Goal: Transaction & Acquisition: Book appointment/travel/reservation

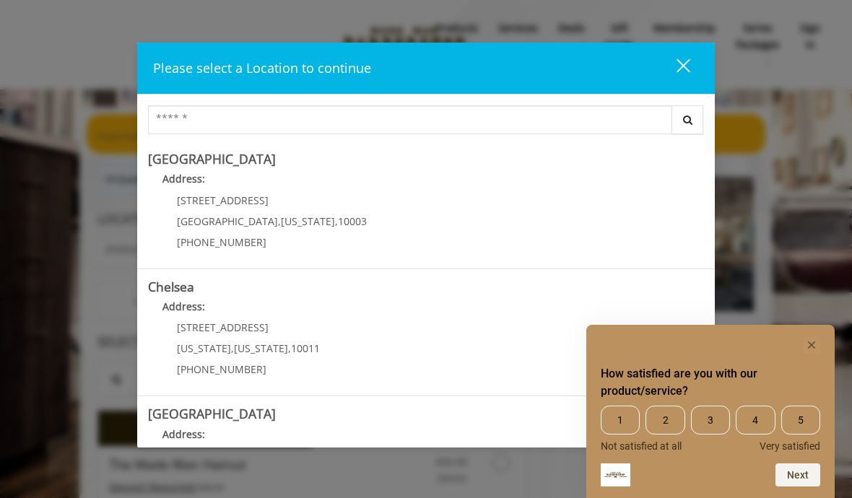
click at [683, 64] on div "close" at bounding box center [674, 69] width 29 height 22
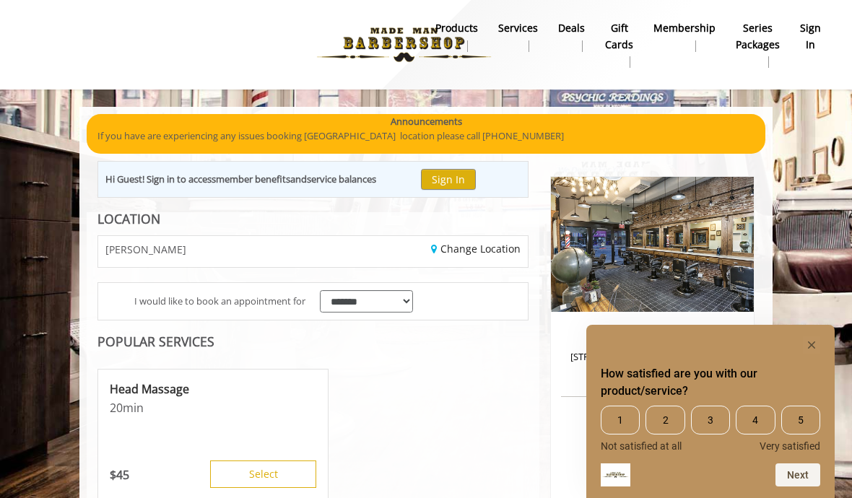
click at [805, 36] on b "sign in" at bounding box center [810, 36] width 21 height 32
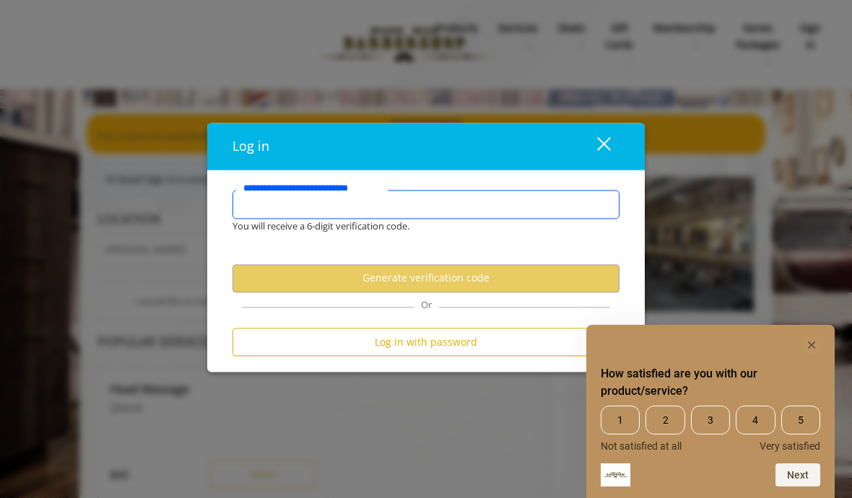
click at [375, 204] on input "**********" at bounding box center [425, 205] width 387 height 29
type input "**********"
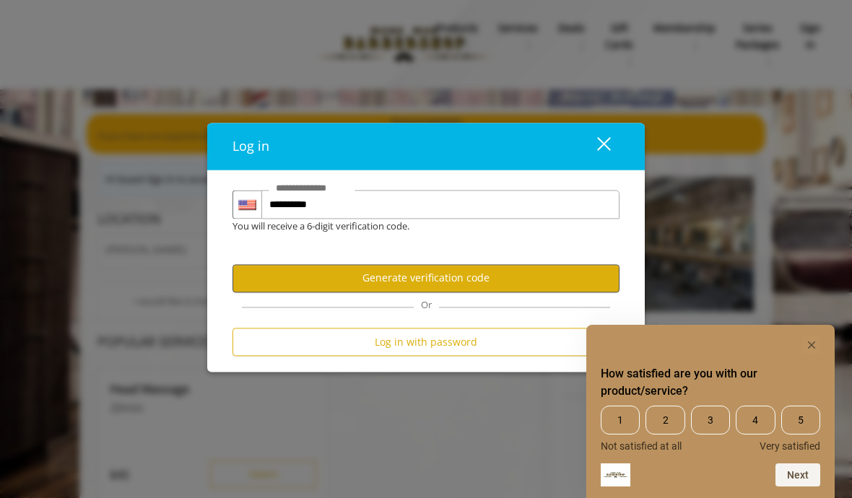
click at [442, 276] on button "Generate verification code" at bounding box center [425, 278] width 387 height 28
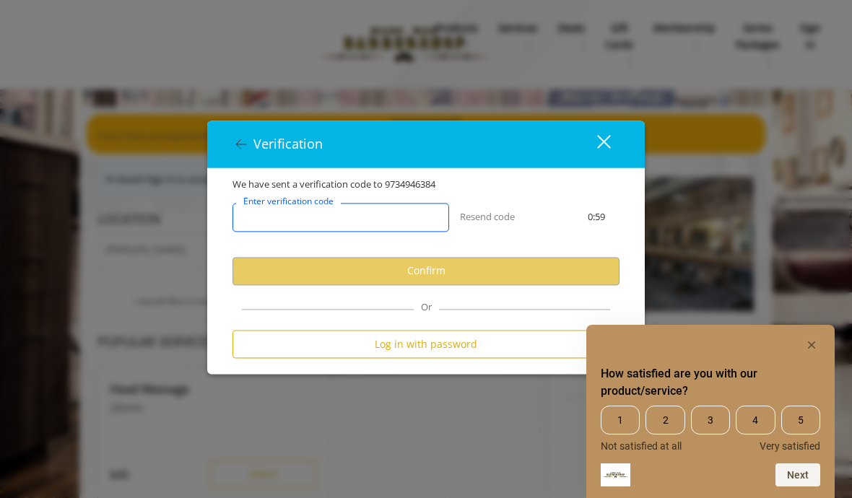
click at [398, 218] on input "Enter verification code" at bounding box center [340, 217] width 216 height 29
type input "******"
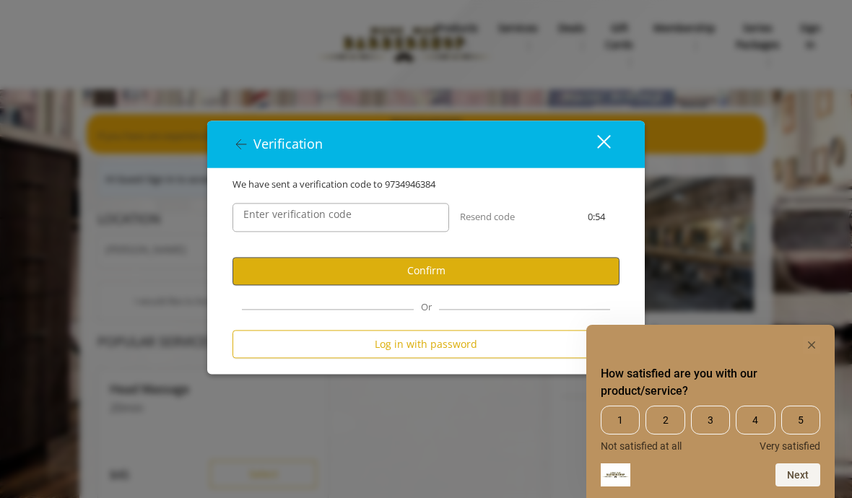
click at [421, 266] on button "Confirm" at bounding box center [425, 271] width 387 height 28
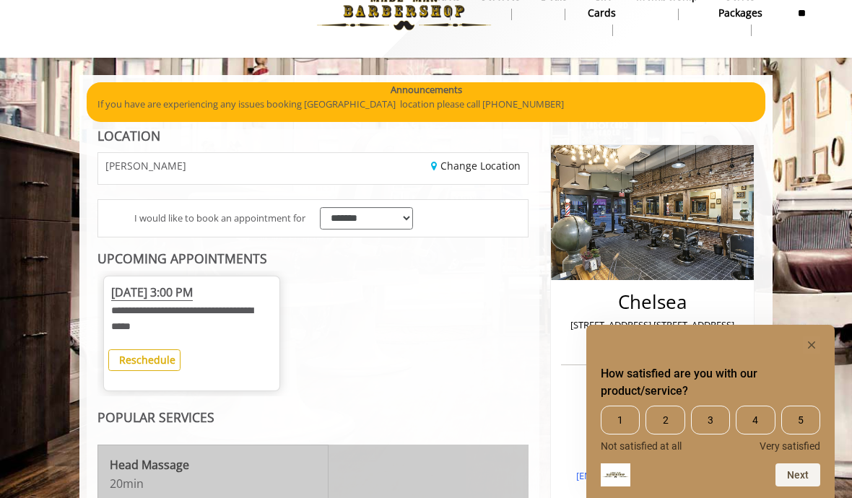
scroll to position [28, 0]
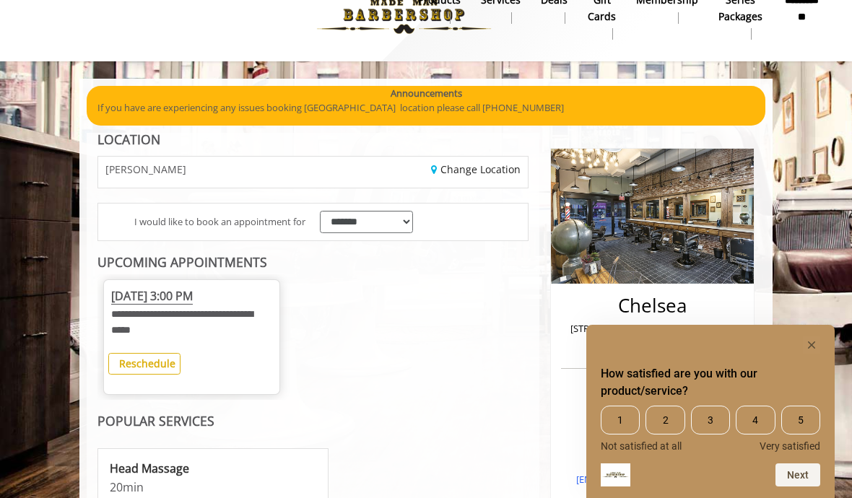
click at [168, 356] on b "Reschedule" at bounding box center [147, 363] width 56 height 14
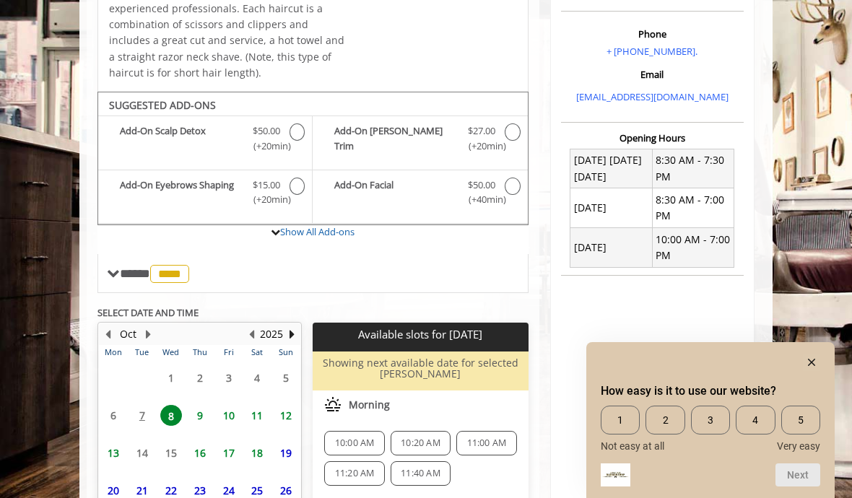
scroll to position [460, 0]
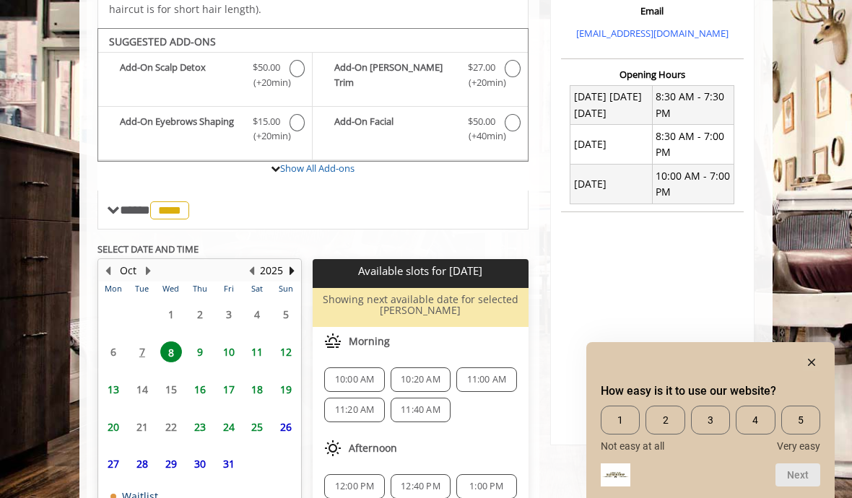
click at [114, 416] on span "20" at bounding box center [113, 426] width 22 height 21
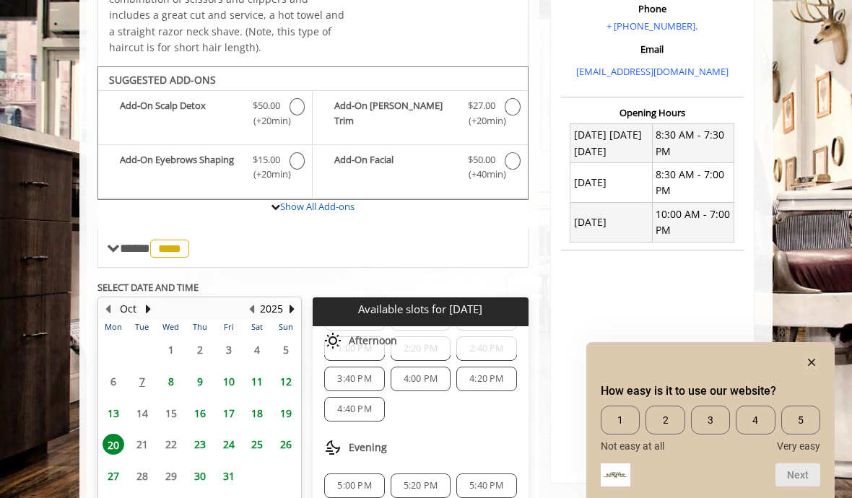
scroll to position [229, 0]
click at [812, 371] on rect "Hide survey" at bounding box center [810, 362] width 17 height 17
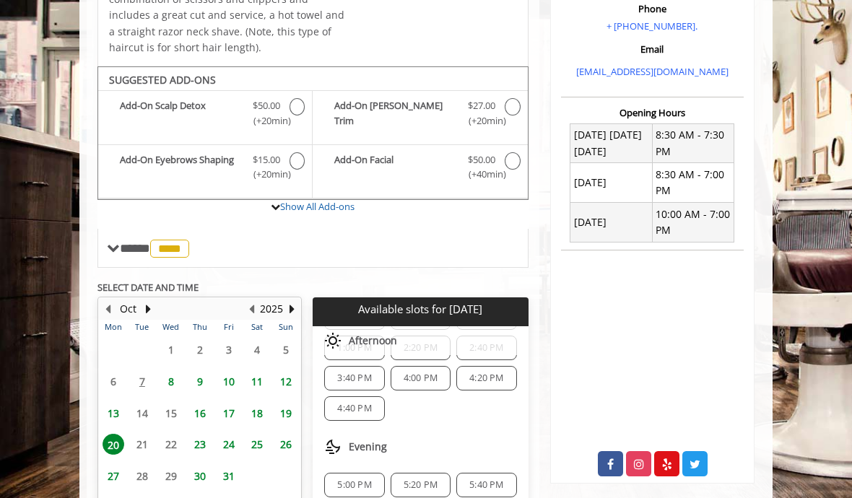
click at [434, 479] on span "5:20 PM" at bounding box center [420, 485] width 34 height 12
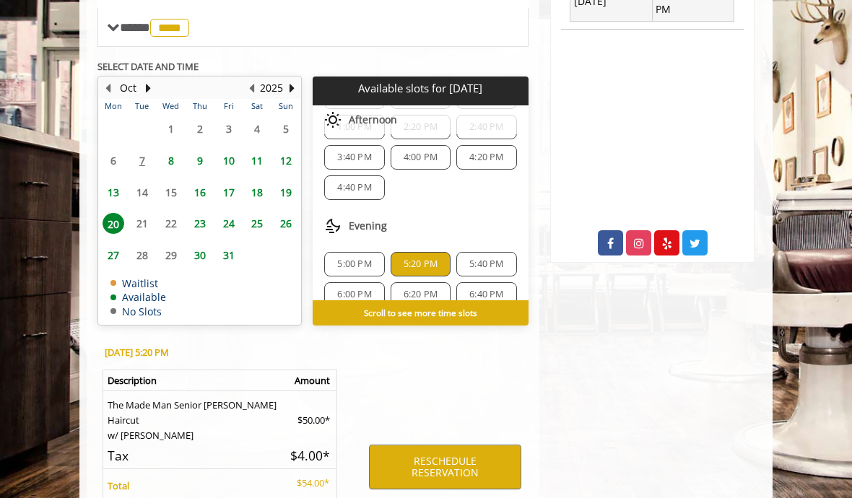
scroll to position [687, 0]
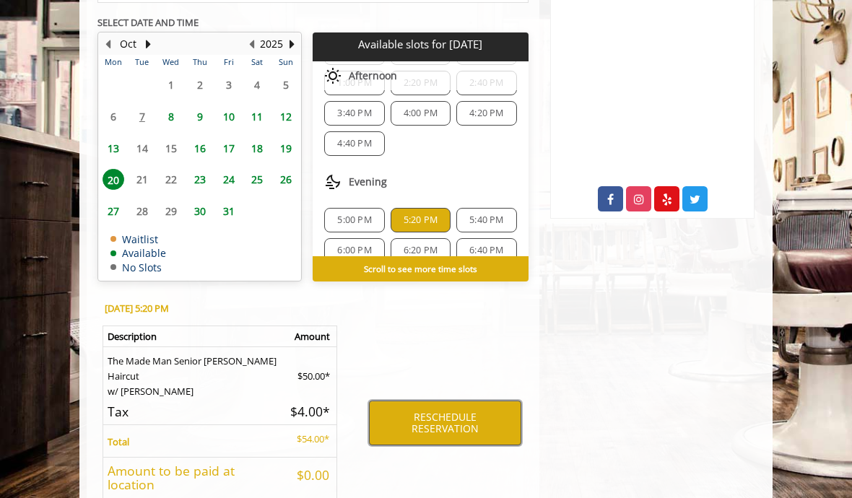
click at [426, 401] on button "RESCHEDULE RESERVATION" at bounding box center [445, 423] width 152 height 45
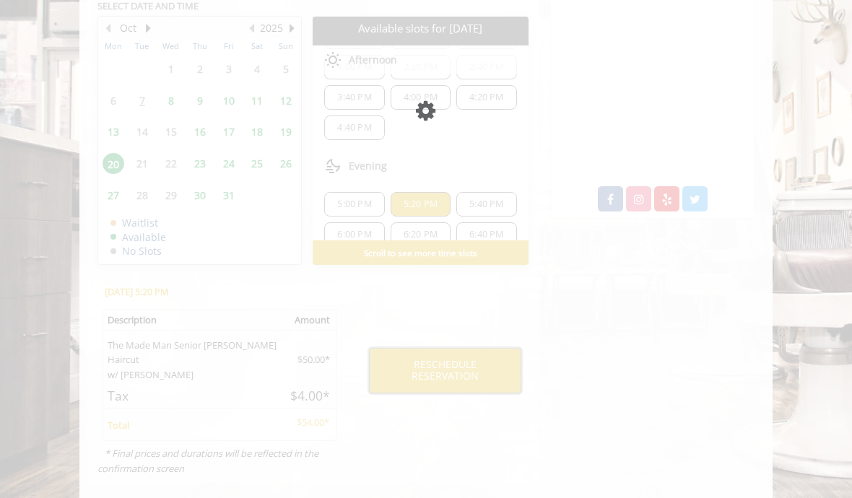
scroll to position [599, 0]
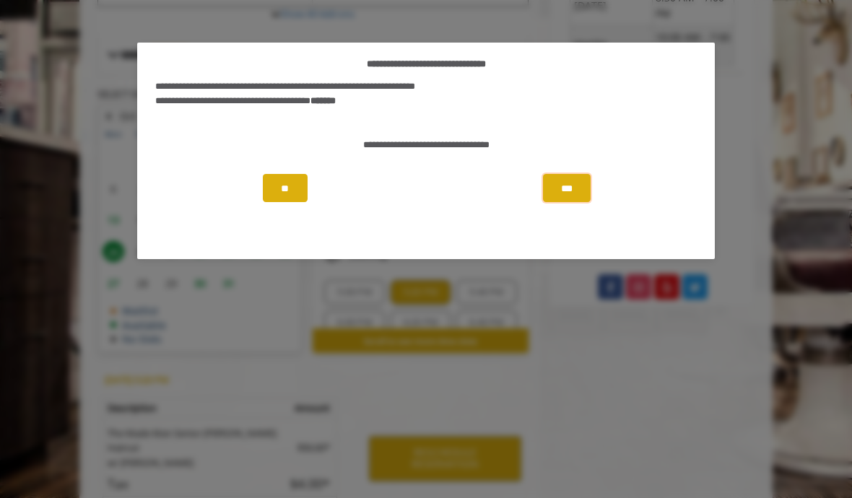
click at [559, 195] on button "***" at bounding box center [567, 188] width 48 height 28
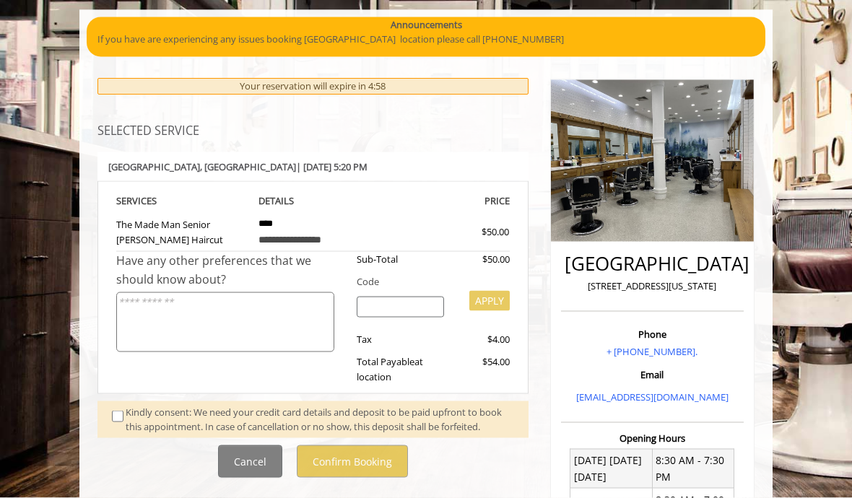
scroll to position [98, 0]
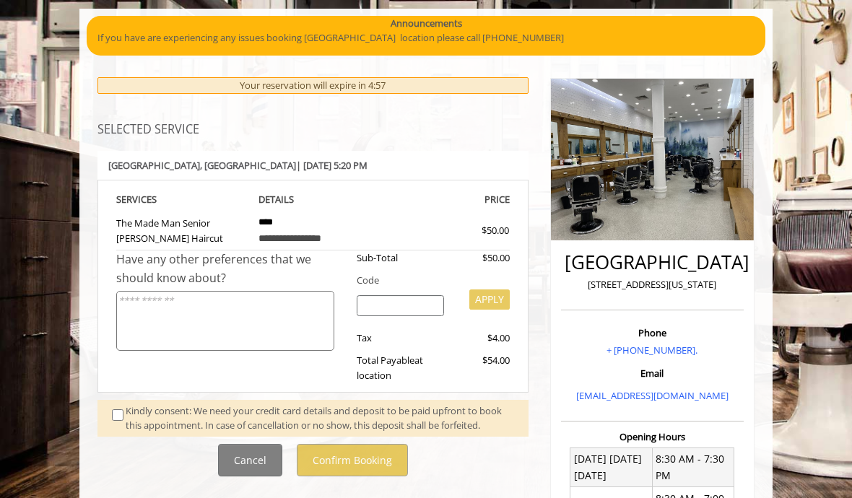
click at [118, 403] on span at bounding box center [118, 418] width 35 height 30
click at [126, 403] on div "Kindly consent: We need your credit card details and deposit to be paid upfront…" at bounding box center [320, 418] width 388 height 30
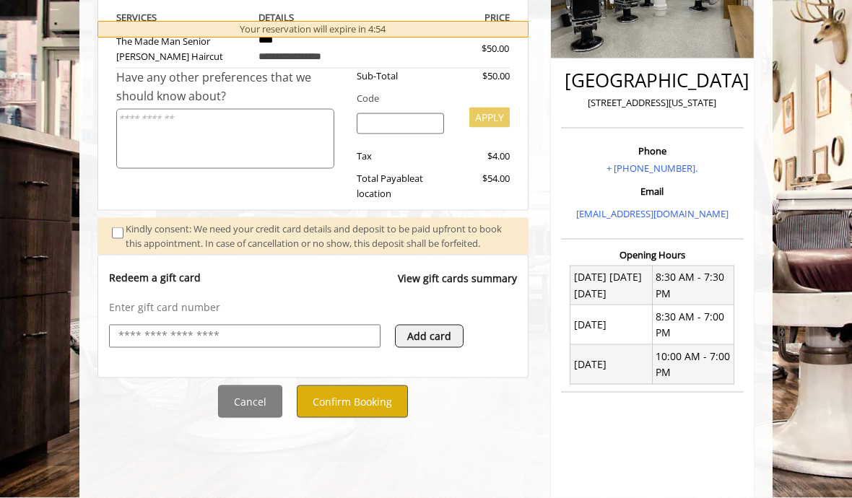
scroll to position [281, 0]
click at [382, 413] on button "Confirm Booking" at bounding box center [352, 401] width 111 height 32
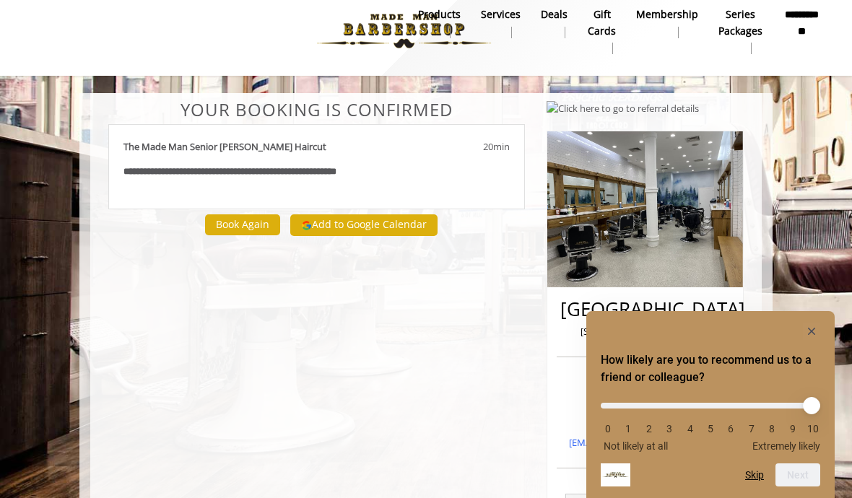
scroll to position [19, 0]
